Goal: Task Accomplishment & Management: Use online tool/utility

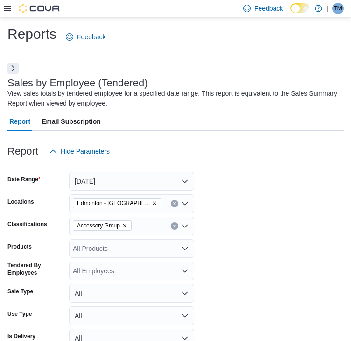
scroll to position [31, 0]
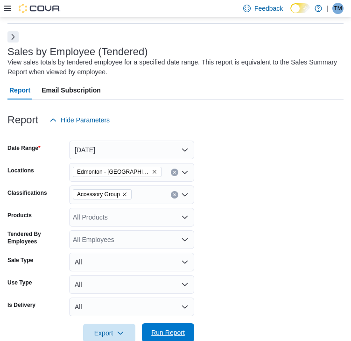
click at [159, 328] on span "Run Report" at bounding box center [168, 332] width 34 height 9
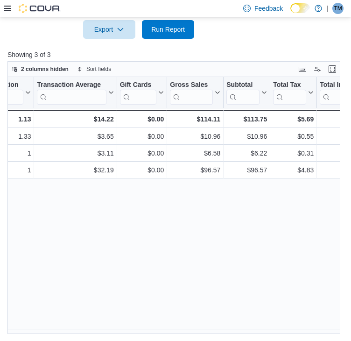
scroll to position [0, 388]
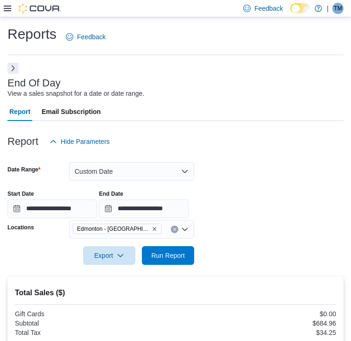
scroll to position [131, 0]
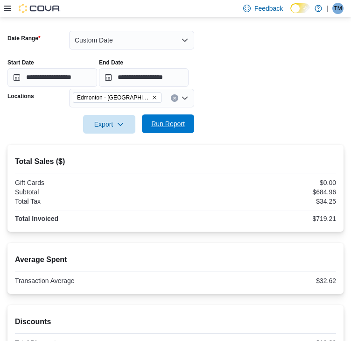
click at [167, 125] on span "Run Report" at bounding box center [168, 123] width 34 height 9
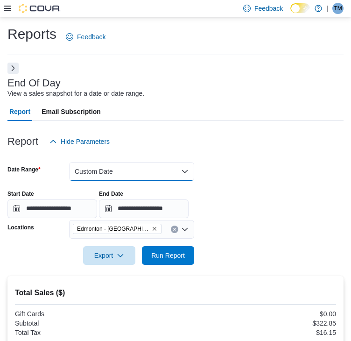
click at [155, 173] on button "Custom Date" at bounding box center [131, 171] width 125 height 19
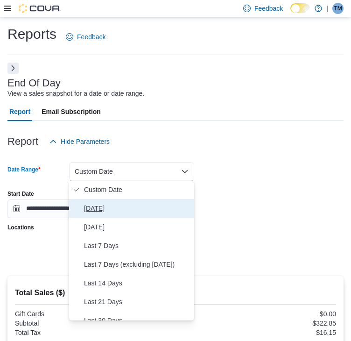
click at [112, 211] on span "[DATE]" at bounding box center [137, 208] width 106 height 11
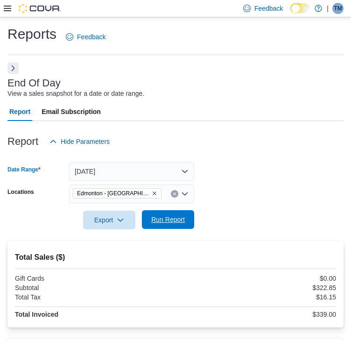
click at [162, 219] on span "Run Report" at bounding box center [168, 219] width 34 height 9
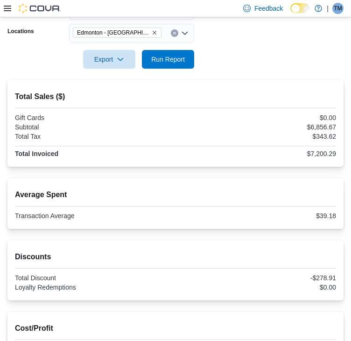
scroll to position [156, 0]
